Goal: Task Accomplishment & Management: Complete application form

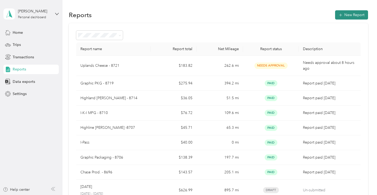
click at [348, 15] on button "New Report" at bounding box center [351, 14] width 33 height 9
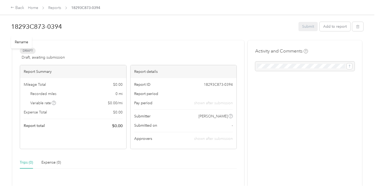
click at [70, 26] on h1 "18293C873-0394" at bounding box center [153, 26] width 284 height 13
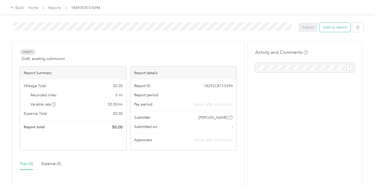
click at [326, 28] on button "Add to report" at bounding box center [335, 27] width 31 height 9
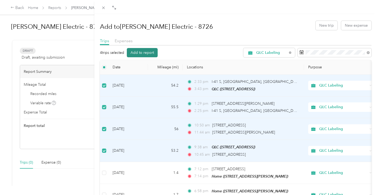
click at [138, 53] on button "Add to report" at bounding box center [142, 52] width 31 height 9
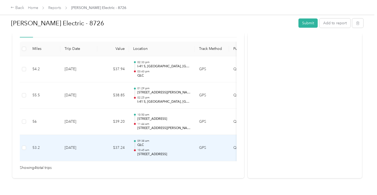
scroll to position [132, 0]
click at [166, 146] on p "QLC" at bounding box center [163, 144] width 53 height 5
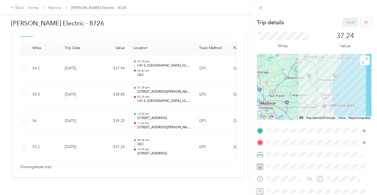
click at [162, 121] on div "Trip details Save This trip cannot be edited because it is either under review,…" at bounding box center [188, 97] width 377 height 195
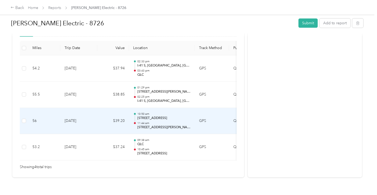
click at [162, 121] on p "11:44 am" at bounding box center [163, 123] width 53 height 4
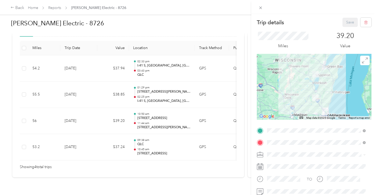
click at [163, 94] on div "Trip details Save This trip cannot be edited because it is either under review,…" at bounding box center [188, 97] width 377 height 195
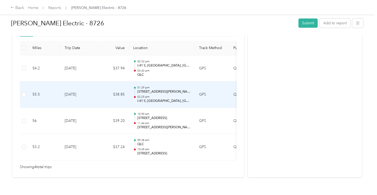
click at [163, 94] on div "01:29 pm [STREET_ADDRESS][PERSON_NAME] 02:25 pm I-41 S, [GEOGRAPHIC_DATA], [GEO…" at bounding box center [163, 95] width 53 height 18
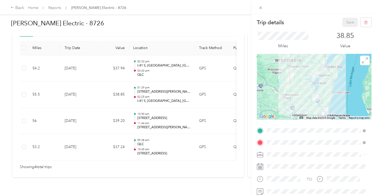
click at [162, 70] on div "Trip details Save This trip cannot be edited because it is either under review,…" at bounding box center [188, 97] width 377 height 195
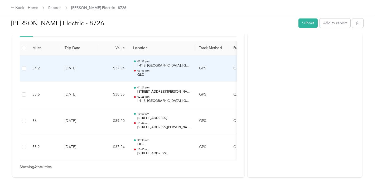
click at [162, 70] on p "03:43 pm" at bounding box center [163, 71] width 53 height 4
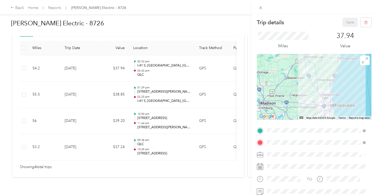
click at [162, 23] on div "Trip details Save This trip cannot be edited because it is either under review,…" at bounding box center [188, 97] width 377 height 195
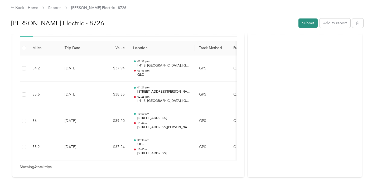
click at [307, 22] on button "Submit" at bounding box center [308, 22] width 19 height 9
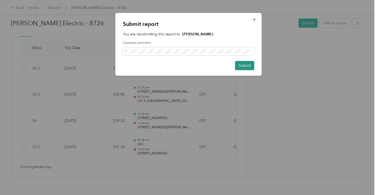
click at [245, 67] on button "Submit" at bounding box center [244, 65] width 19 height 9
